Goal: Information Seeking & Learning: Learn about a topic

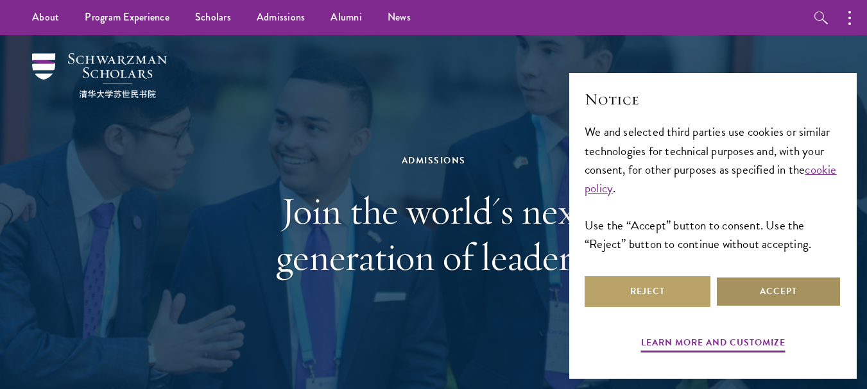
click at [750, 286] on button "Accept" at bounding box center [778, 292] width 126 height 31
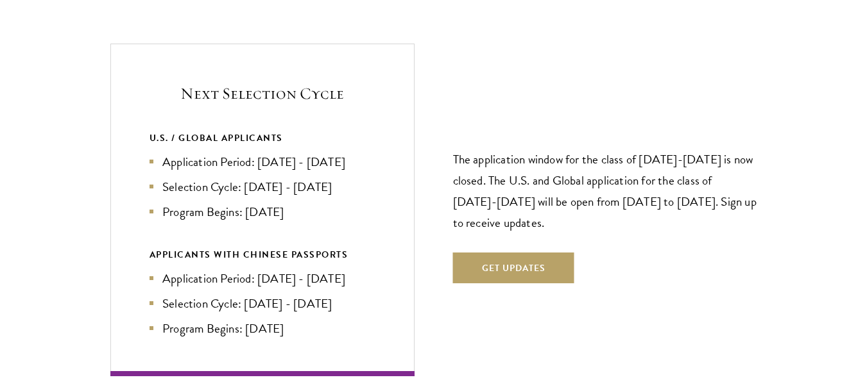
scroll to position [2695, 0]
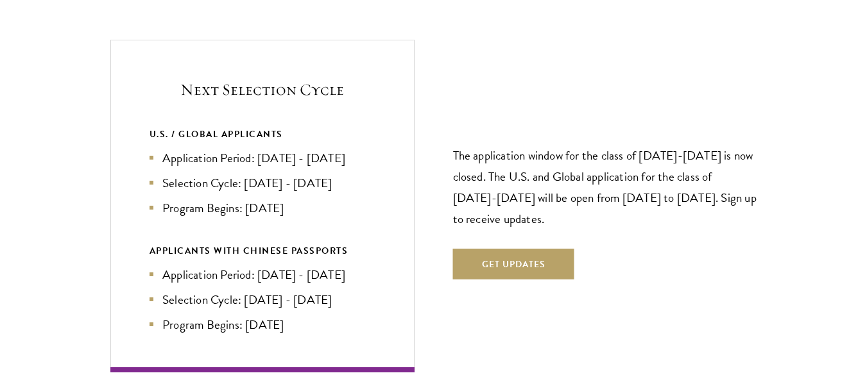
drag, startPoint x: 162, startPoint y: 132, endPoint x: 377, endPoint y: 135, distance: 215.0
click at [377, 135] on div "Next Selection Cycle U.S. / GLOBAL APPLICANTS Application Period: [DATE] - [DAT…" at bounding box center [262, 206] width 304 height 333
drag, startPoint x: 161, startPoint y: 246, endPoint x: 375, endPoint y: 246, distance: 214.3
click at [375, 246] on div "Next Selection Cycle U.S. / GLOBAL APPLICANTS Application Period: [DATE] - [DAT…" at bounding box center [262, 206] width 304 height 333
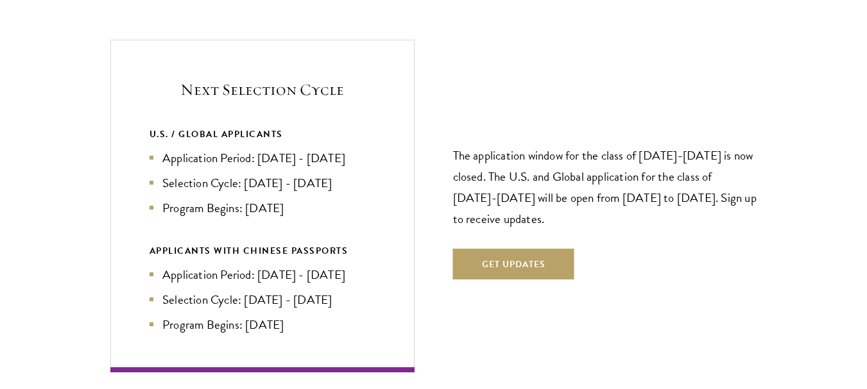
click at [376, 246] on div "Next Selection Cycle U.S. / GLOBAL APPLICANTS Application Period: [DATE] - [DAT…" at bounding box center [262, 206] width 304 height 333
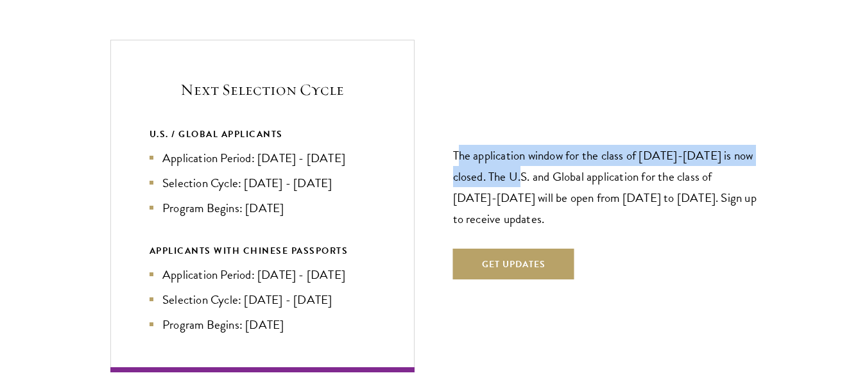
drag, startPoint x: 459, startPoint y: 133, endPoint x: 550, endPoint y: 156, distance: 93.4
click at [542, 155] on p "The application window for the class of [DATE]-[DATE] is now closed. The U.S. a…" at bounding box center [605, 187] width 304 height 85
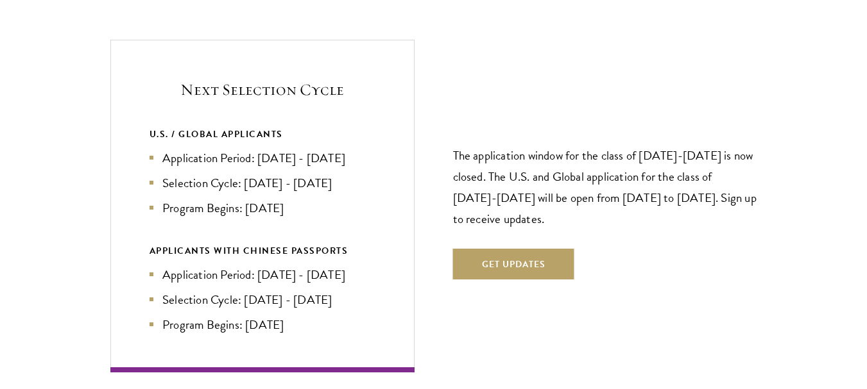
click at [572, 156] on p "The application window for the class of [DATE]-[DATE] is now closed. The U.S. a…" at bounding box center [605, 187] width 304 height 85
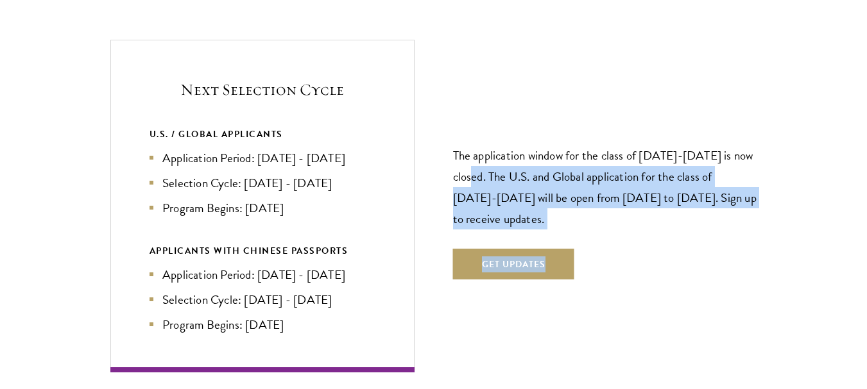
drag, startPoint x: 488, startPoint y: 148, endPoint x: 692, endPoint y: 210, distance: 213.3
click at [692, 210] on div "The application window for the class of [DATE]-[DATE] is now closed. The U.S. a…" at bounding box center [605, 206] width 304 height 224
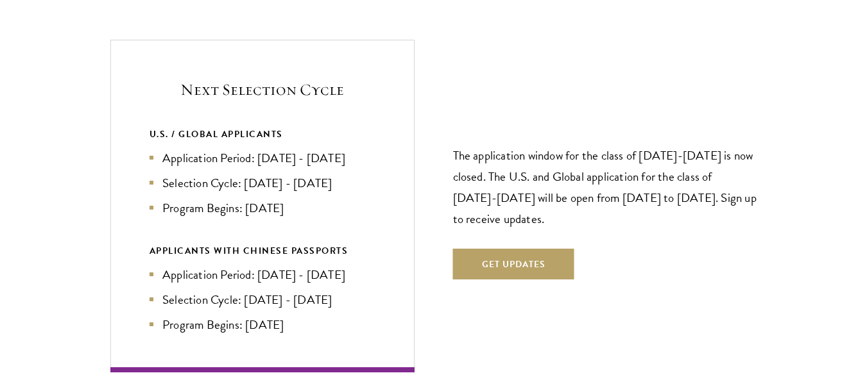
click at [692, 210] on div "The application window for the class of [DATE]-[DATE] is now closed. The U.S. a…" at bounding box center [605, 206] width 304 height 224
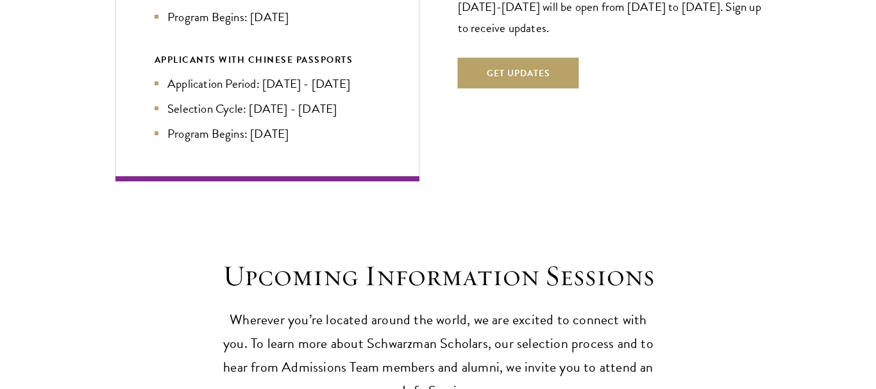
scroll to position [2887, 0]
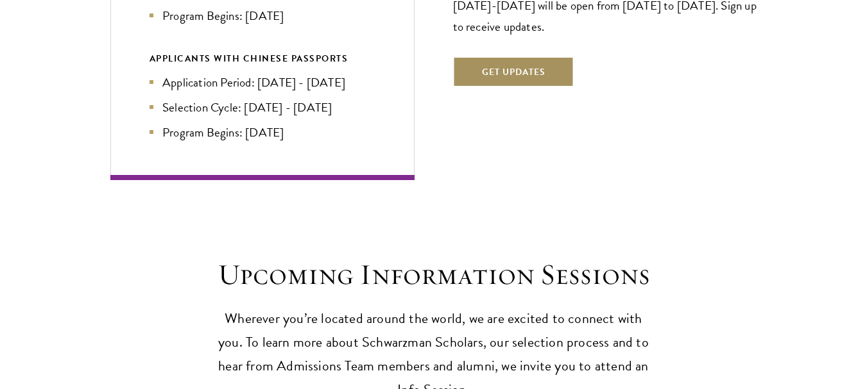
click at [532, 56] on button "Get Updates" at bounding box center [513, 71] width 121 height 31
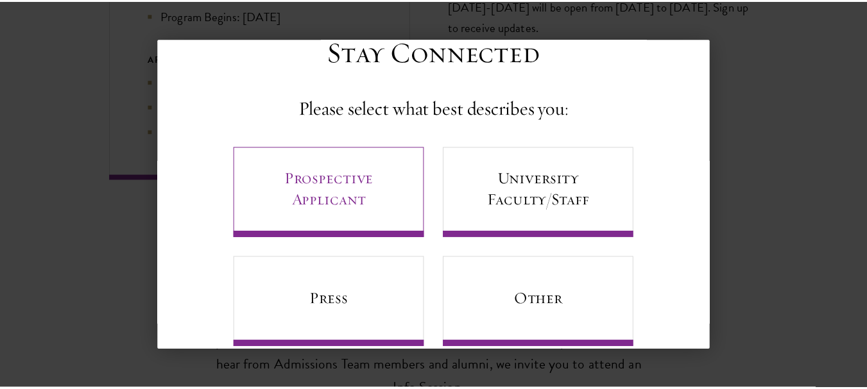
scroll to position [69, 0]
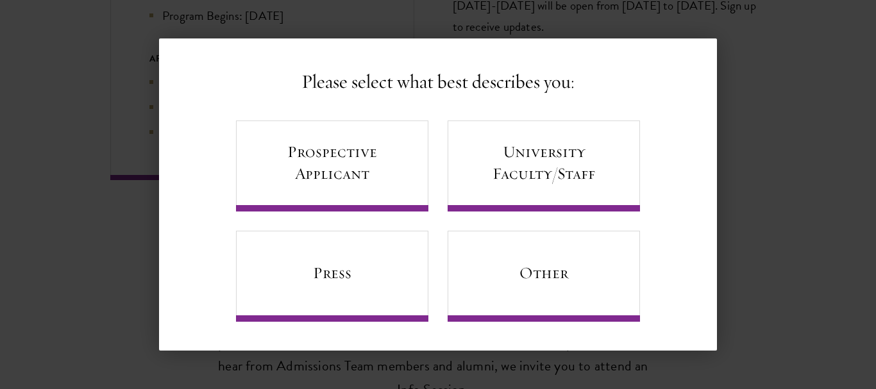
click at [773, 137] on div "Back Stay Connected Please select what best describes you: Prospective Applican…" at bounding box center [438, 194] width 876 height 312
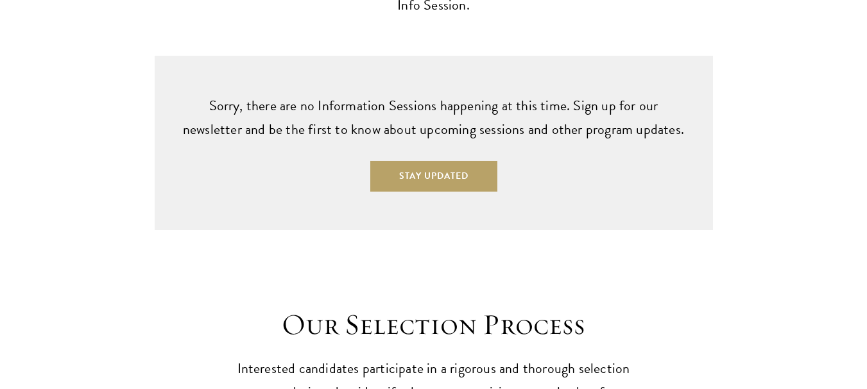
scroll to position [3529, 0]
